Goal: Check status: Check status

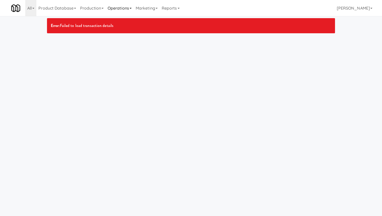
click at [125, 9] on link "Operations" at bounding box center [119, 8] width 28 height 16
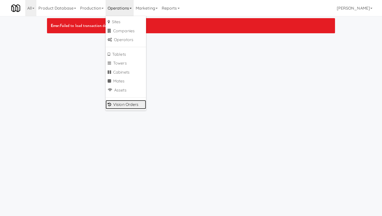
click at [135, 102] on link "Vision Orders" at bounding box center [125, 104] width 40 height 9
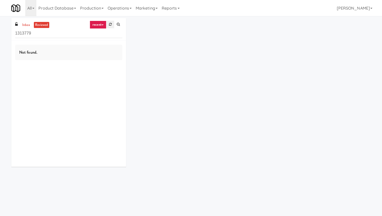
type input "1313779"
